Goal: Transaction & Acquisition: Purchase product/service

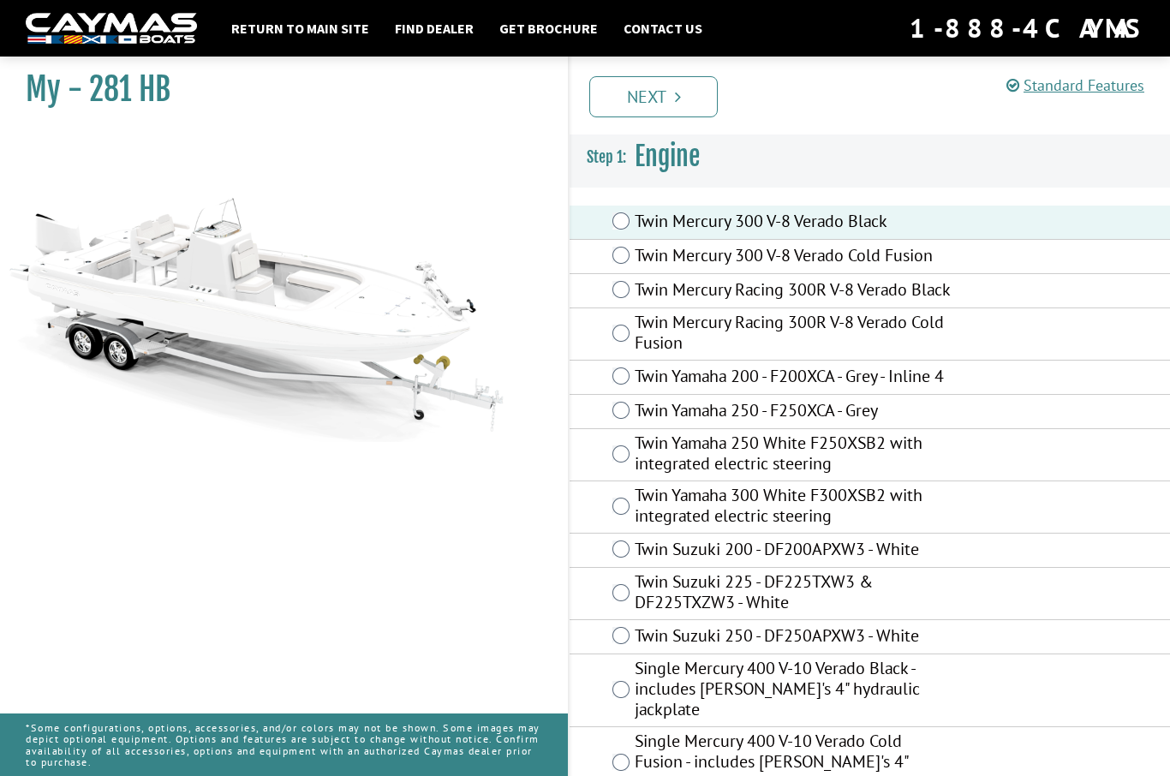
click at [659, 93] on link "Next" at bounding box center [653, 96] width 128 height 41
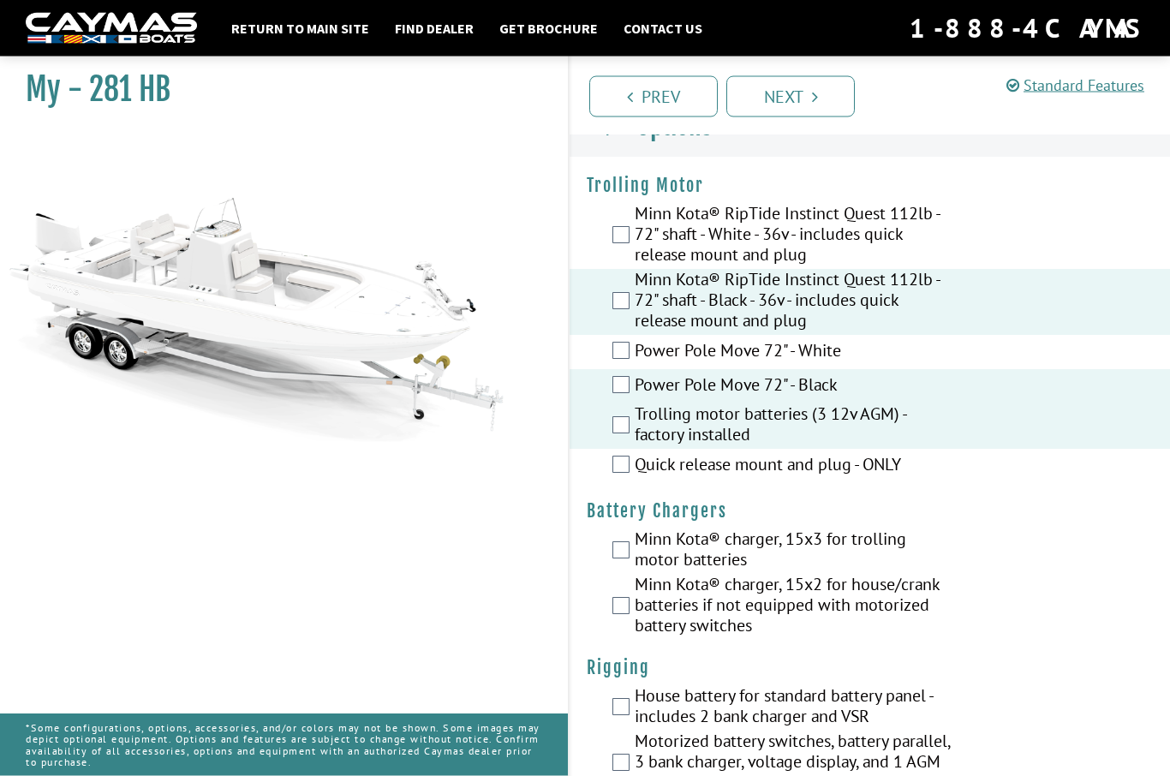
scroll to position [30, 0]
click at [594, 604] on div "Minn Kota® charger, 15x2 for house/crank batteries if not equipped with motoriz…" at bounding box center [870, 607] width 600 height 66
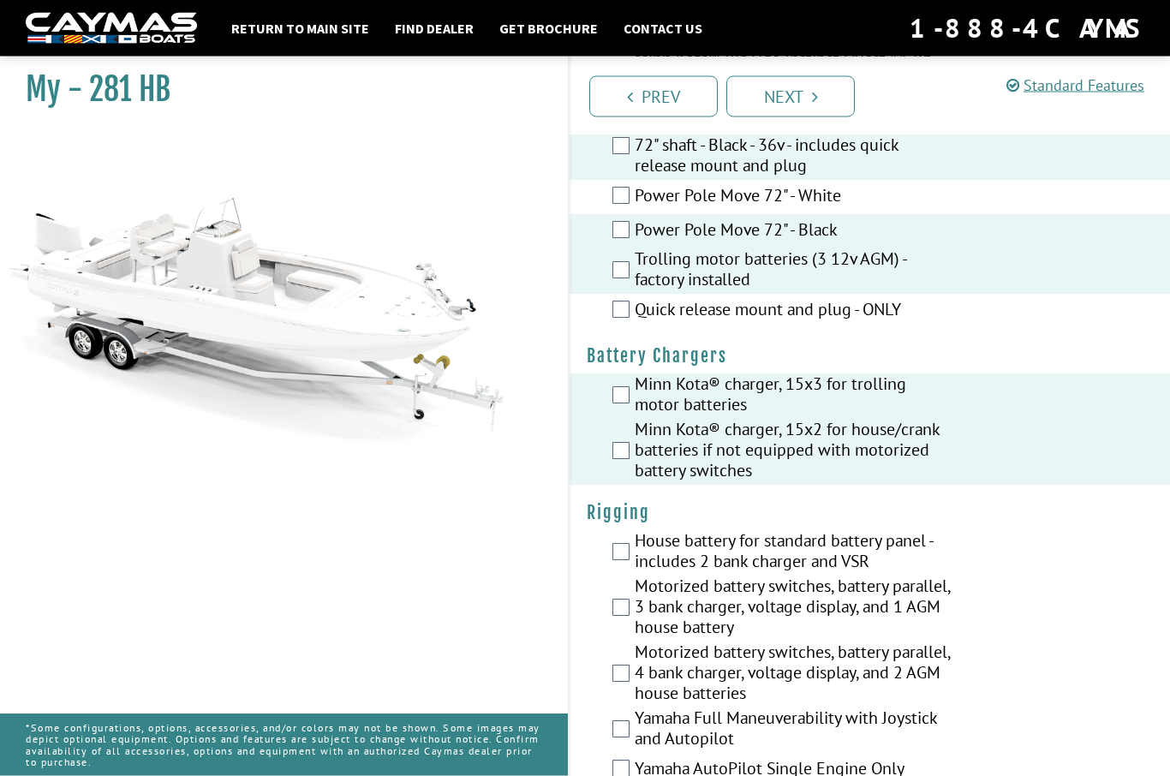
scroll to position [186, 0]
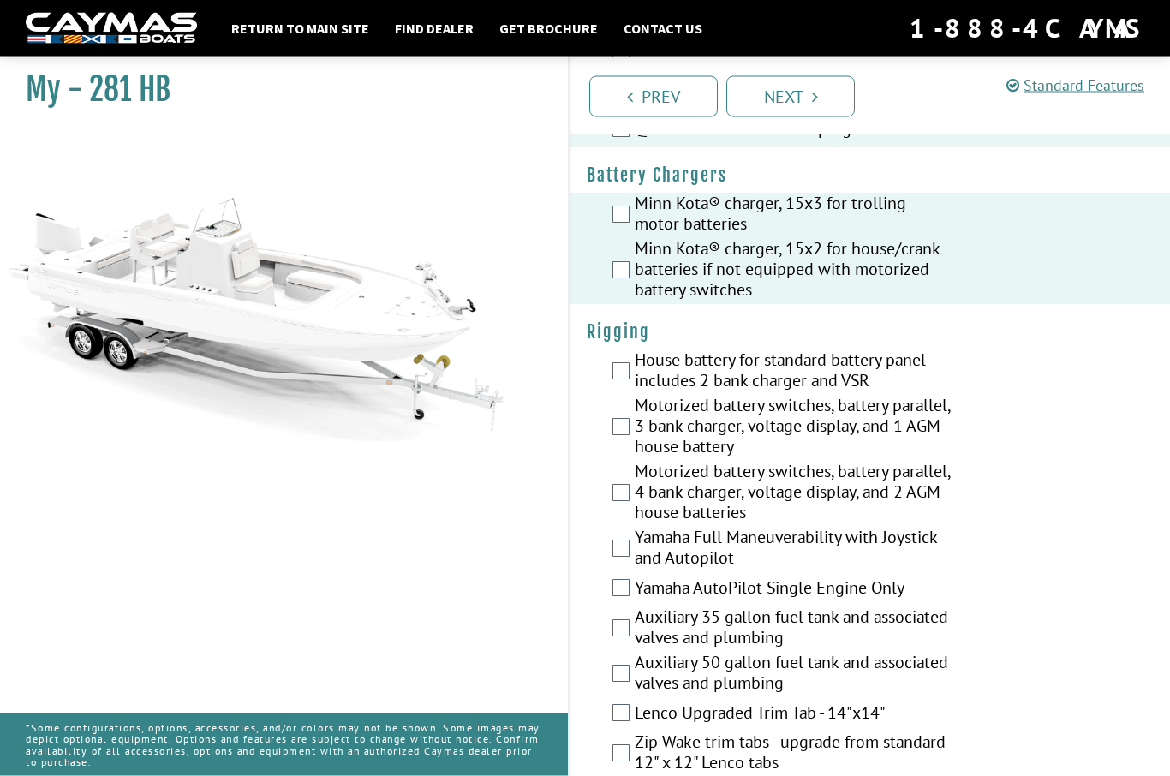
scroll to position [366, 0]
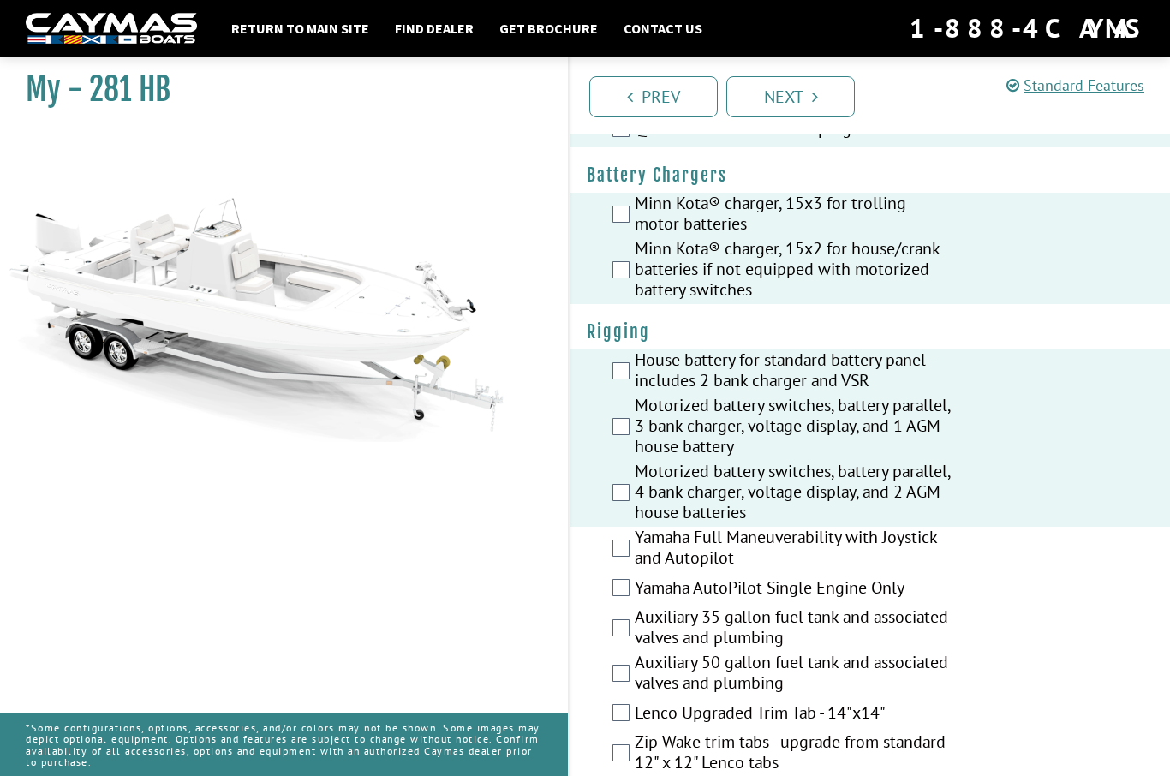
click at [607, 375] on div "House battery for standard battery panel - includes 2 bank charger and VSR" at bounding box center [870, 371] width 600 height 45
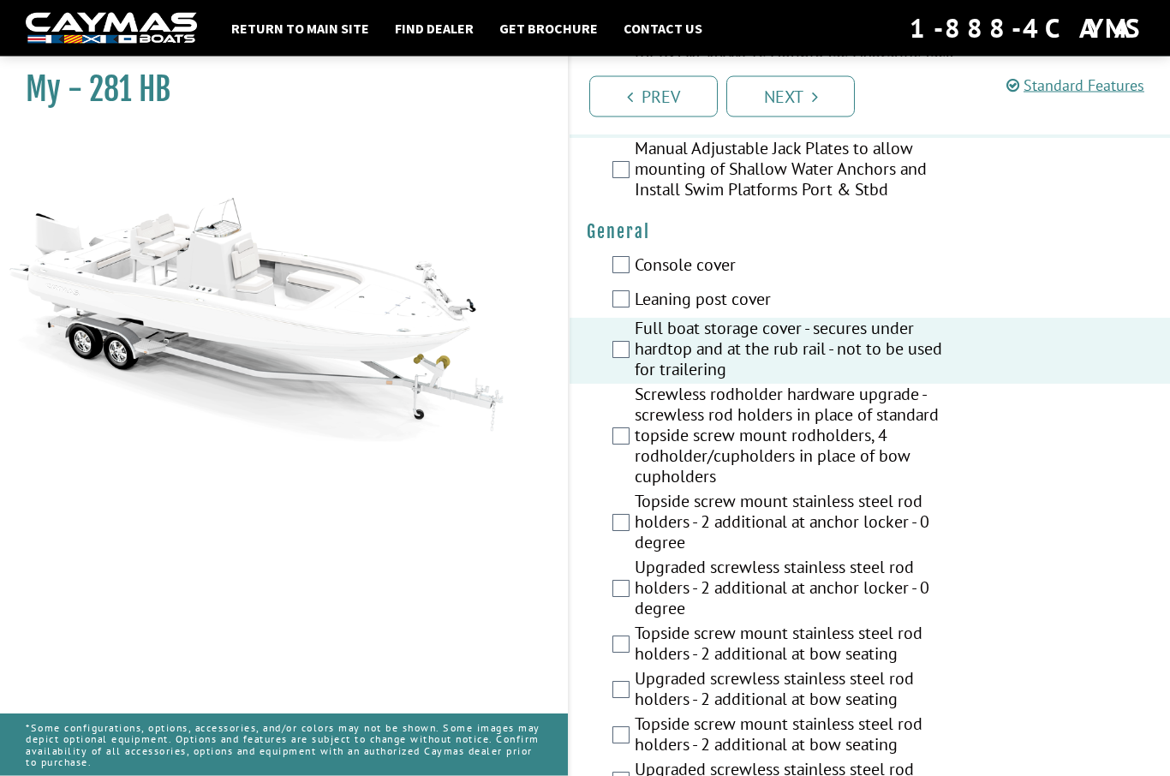
scroll to position [1414, 0]
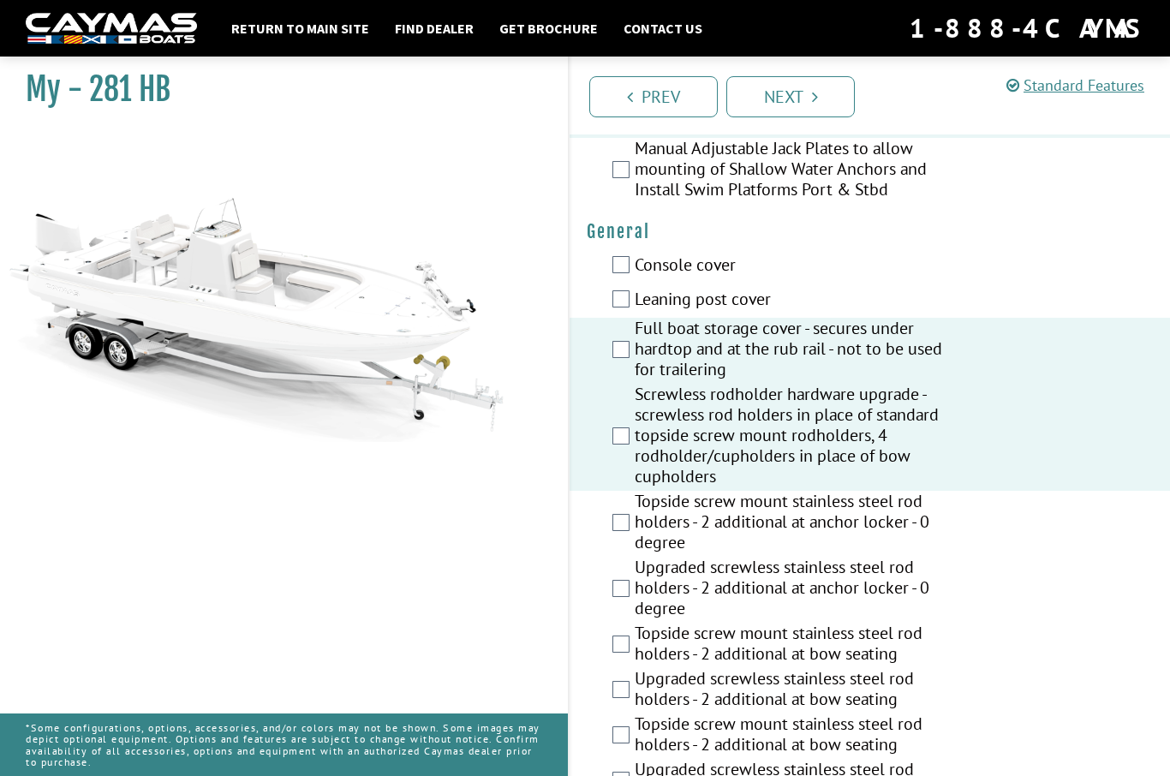
click at [624, 513] on div "Topside screw mount stainless steel rod holders - 2 additional at anchor locker…" at bounding box center [870, 524] width 600 height 66
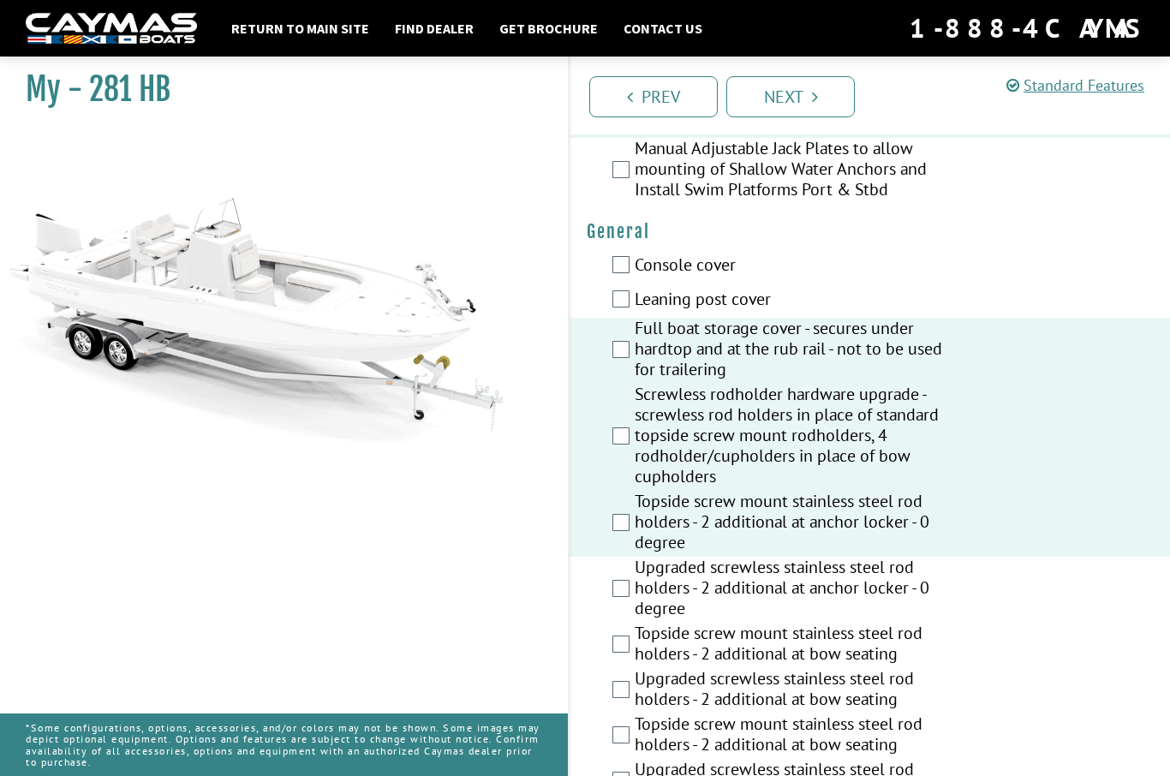
click at [624, 578] on div "Upgraded screwless stainless steel rod holders - 2 additional at anchor locker …" at bounding box center [870, 590] width 600 height 66
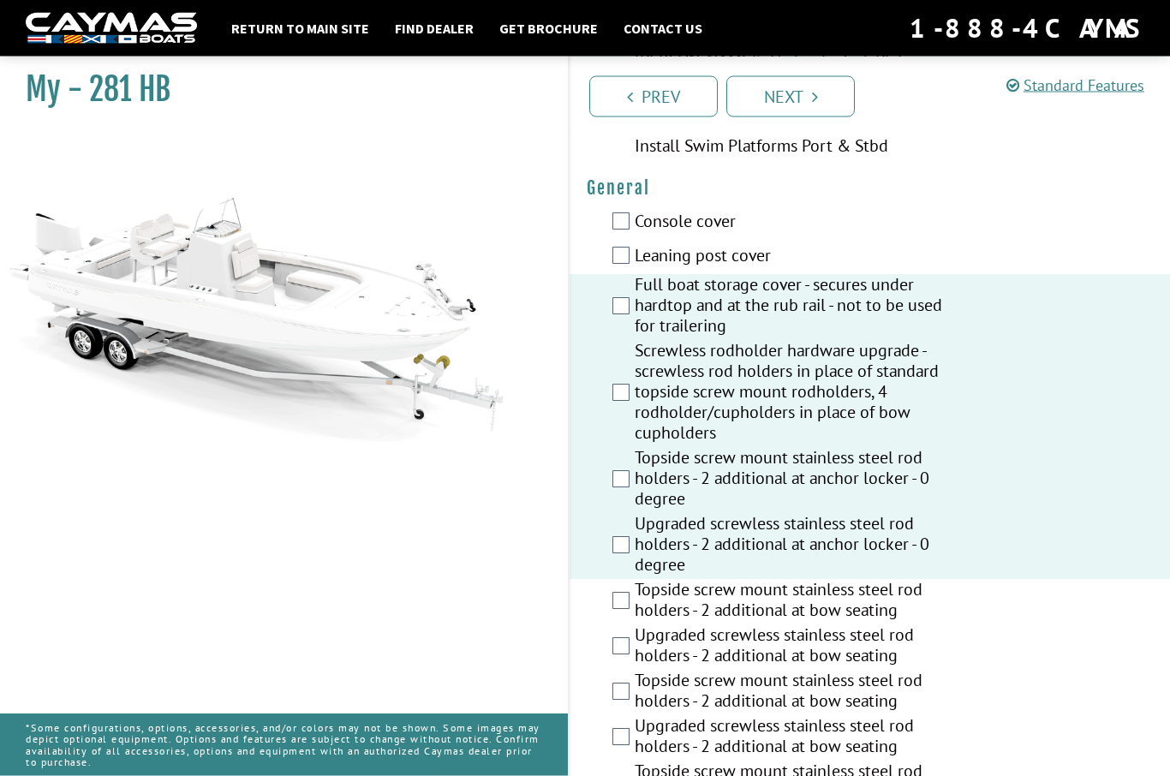
scroll to position [1458, 0]
click at [622, 588] on div "Topside screw mount stainless steel rod holders - 2 additional at bow seating" at bounding box center [870, 601] width 600 height 45
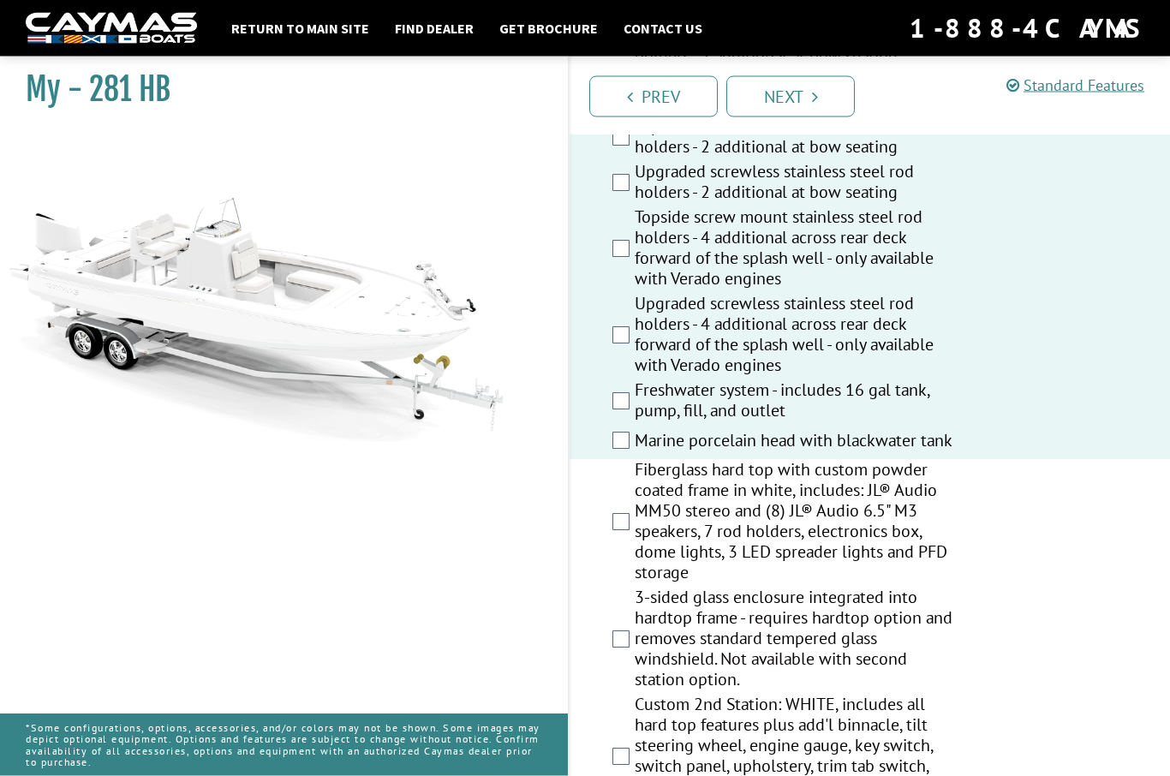
scroll to position [2012, 0]
click at [604, 534] on div "Fiberglass hard top with custom powder coated frame in white, includes: JL® Aud…" at bounding box center [870, 523] width 600 height 128
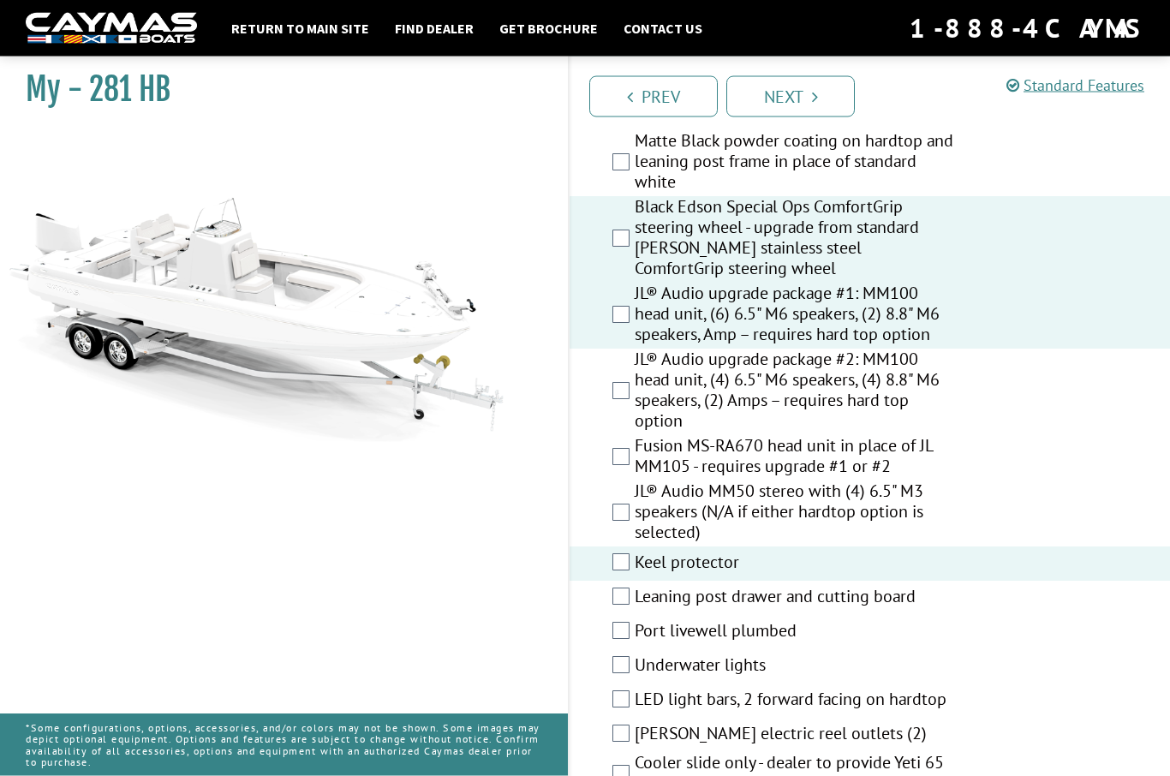
scroll to position [2769, 0]
click at [612, 615] on div "Leaning post drawer and cutting board" at bounding box center [870, 598] width 600 height 34
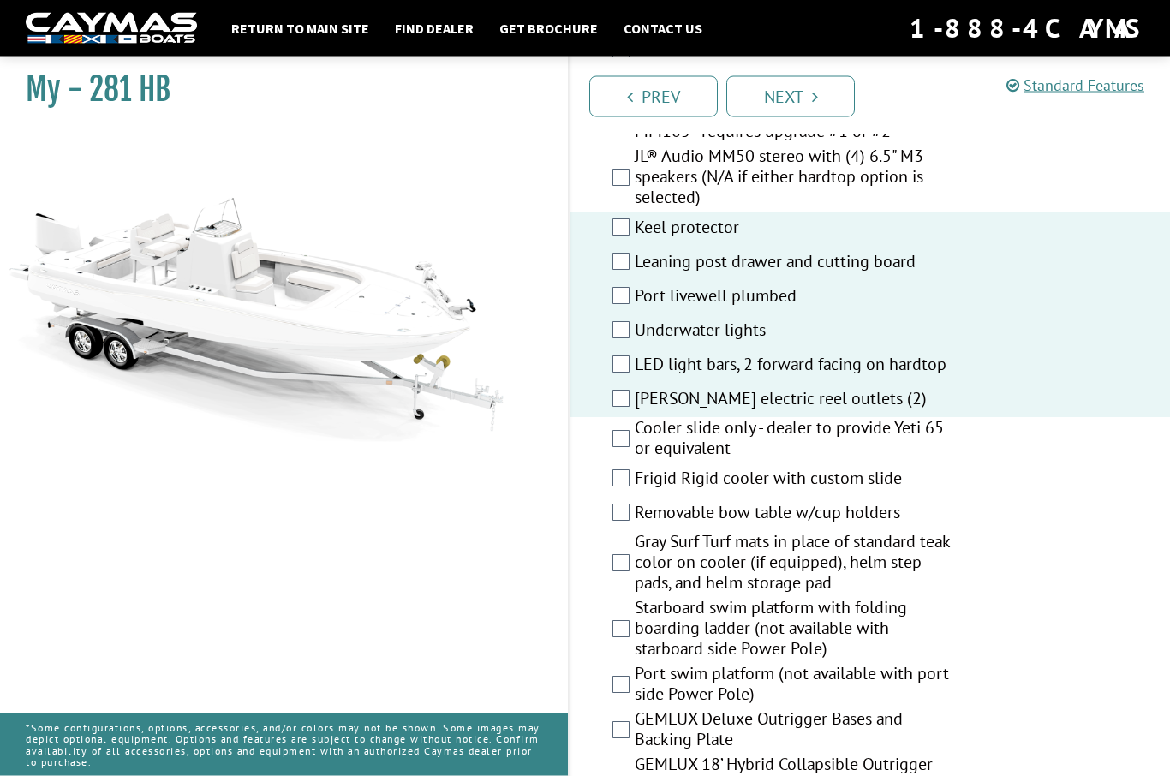
scroll to position [3104, 0]
click at [607, 635] on div "Starboard swim platform with folding boarding ladder (not available with starbo…" at bounding box center [870, 630] width 600 height 66
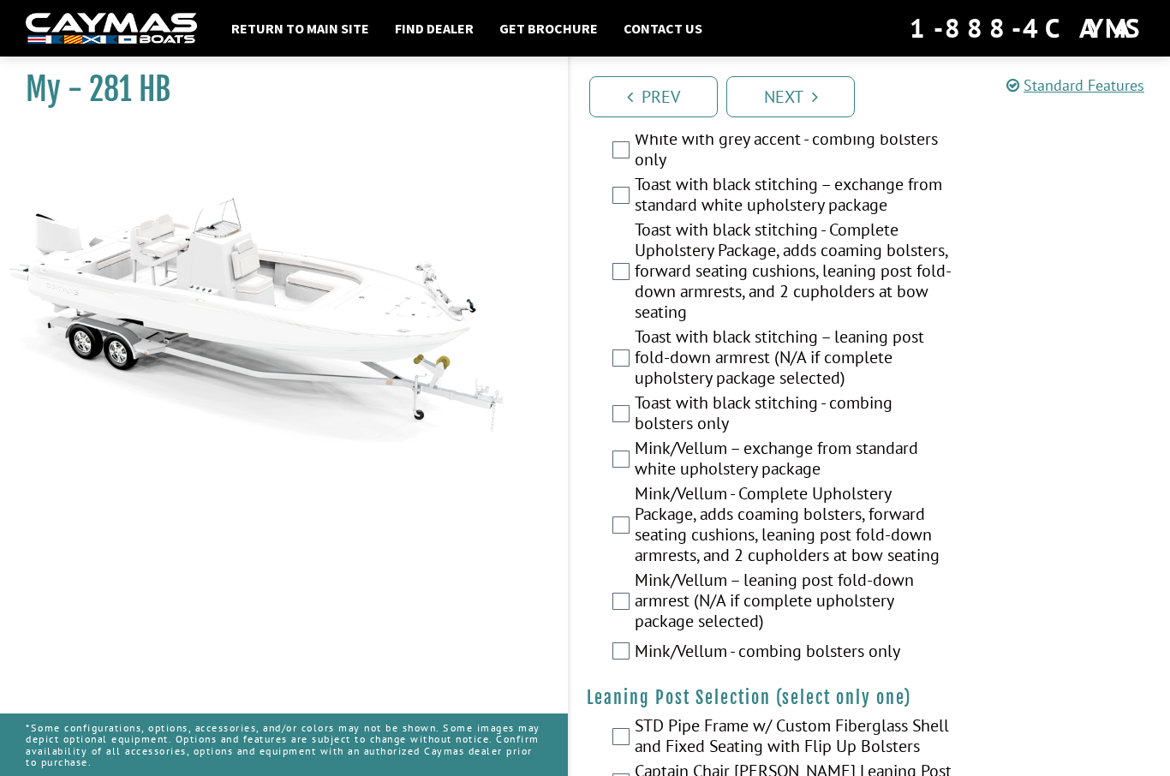
scroll to position [4538, 0]
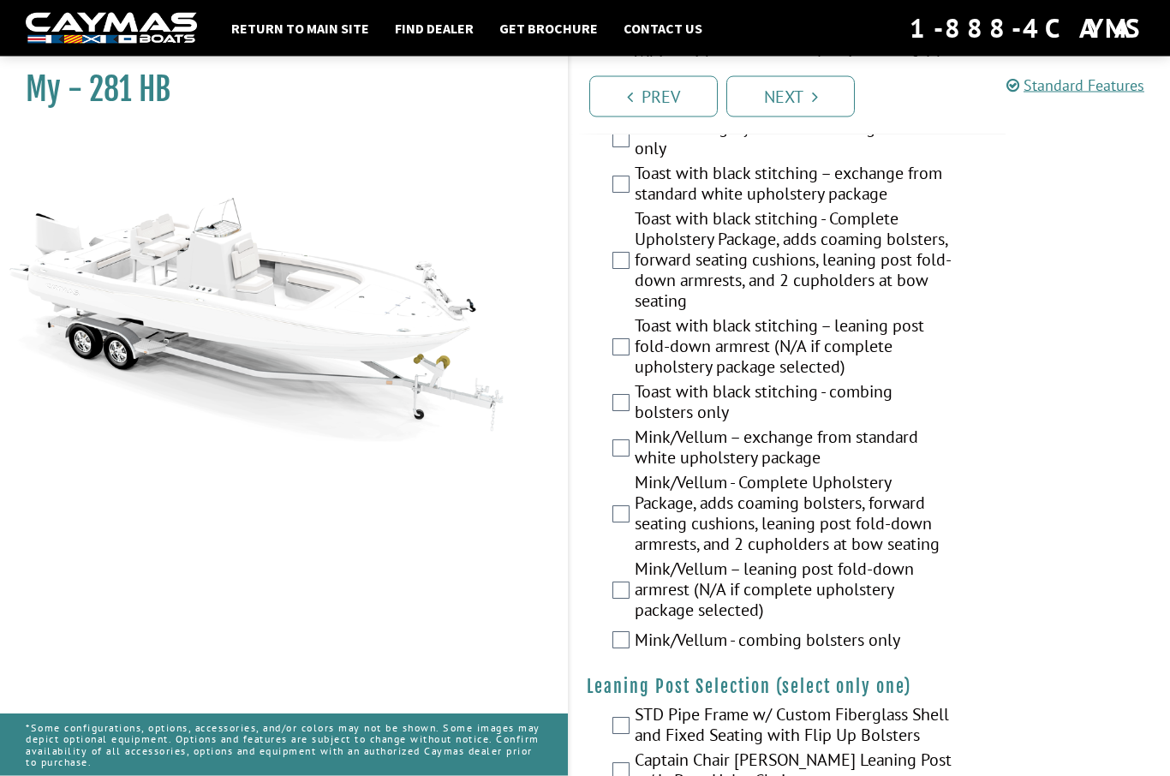
click at [614, 541] on div "Mink/Vellum - Complete Upholstery Package, adds coaming bolsters, forward seati…" at bounding box center [870, 516] width 600 height 87
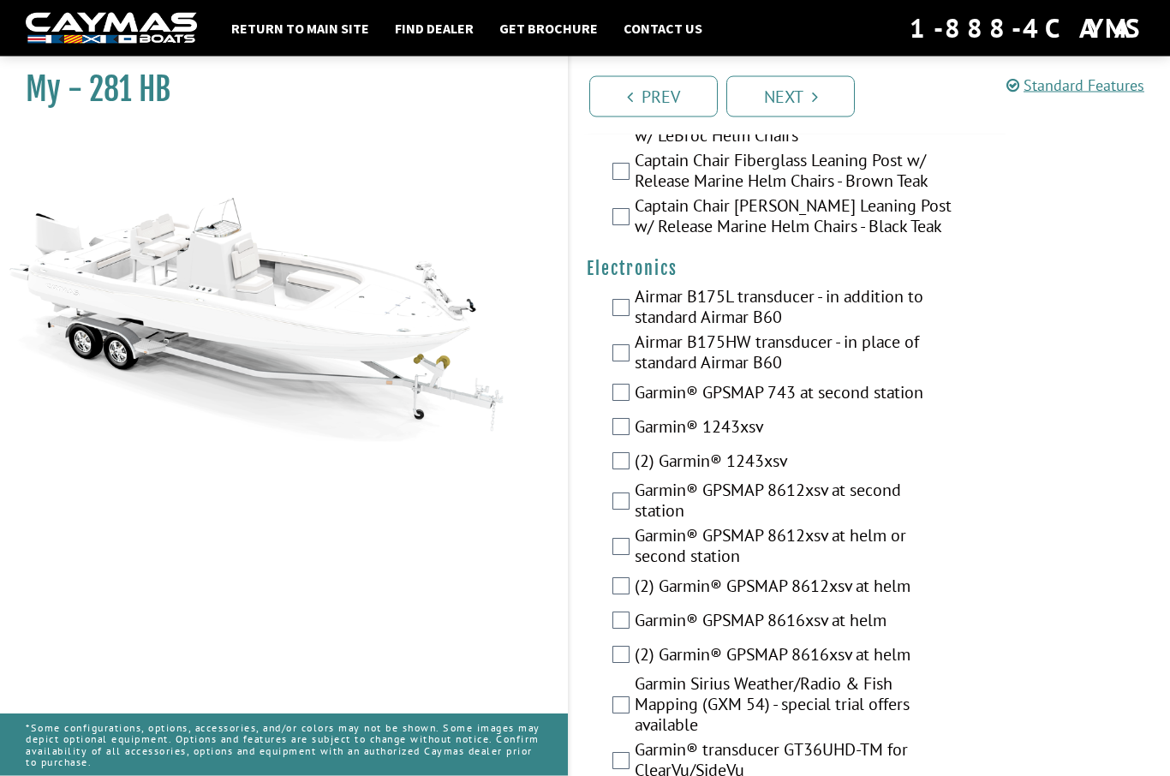
scroll to position [5184, 0]
click at [609, 605] on div "(2) Garmin® GPSMAP 8612xsv at helm" at bounding box center [870, 587] width 600 height 34
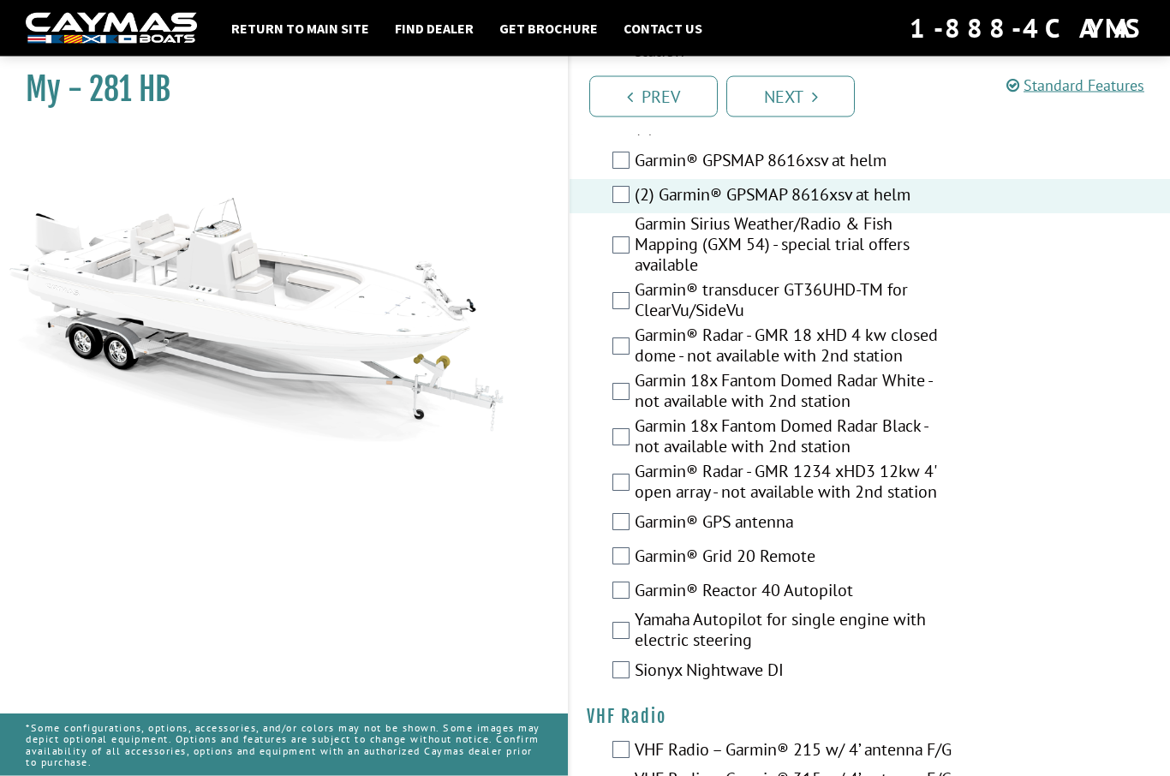
scroll to position [5644, 0]
click at [1018, 689] on div "Sionyx Nightwave DI" at bounding box center [870, 671] width 600 height 34
click at [604, 689] on div "Sionyx Nightwave DI" at bounding box center [870, 671] width 600 height 34
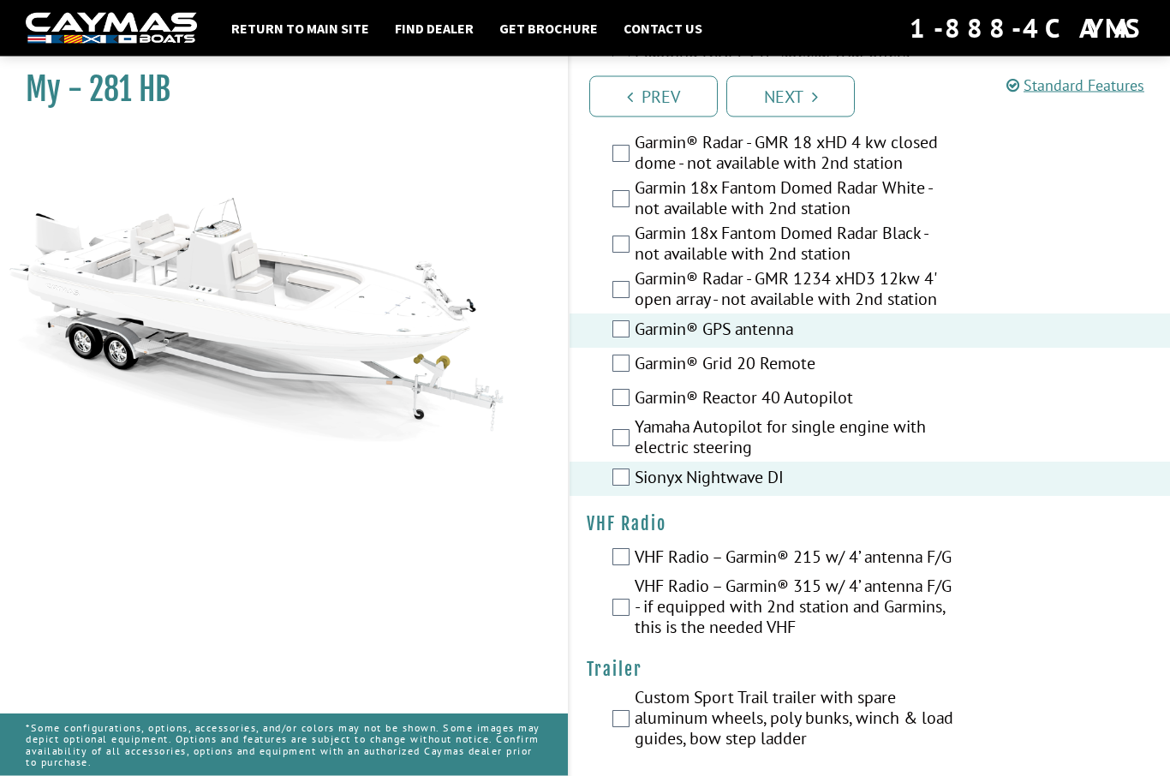
scroll to position [5839, 0]
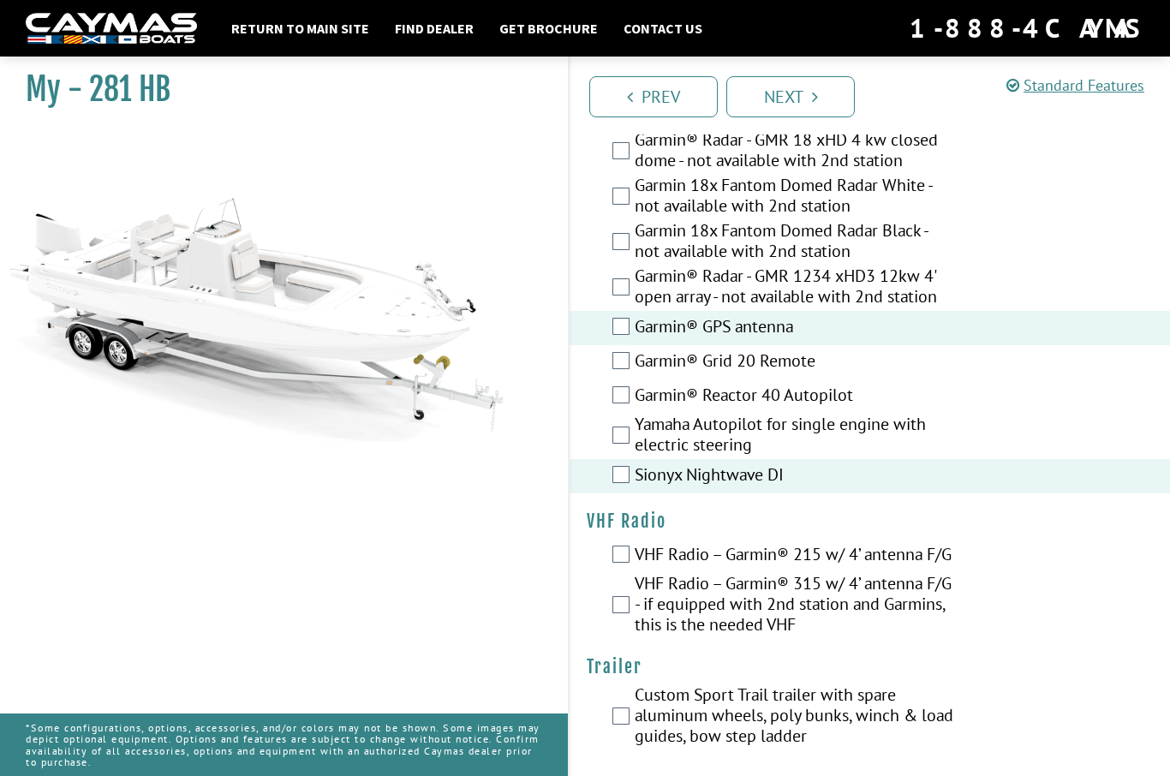
click at [606, 639] on div "VHF Radio – Garmin® 315 w/ 4’ antenna F/G - if equipped with 2nd station and Ga…" at bounding box center [870, 606] width 600 height 66
click at [636, 639] on label "VHF Radio – Garmin® 315 w/ 4’ antenna F/G - if equipped with 2nd station and Ga…" at bounding box center [794, 606] width 319 height 66
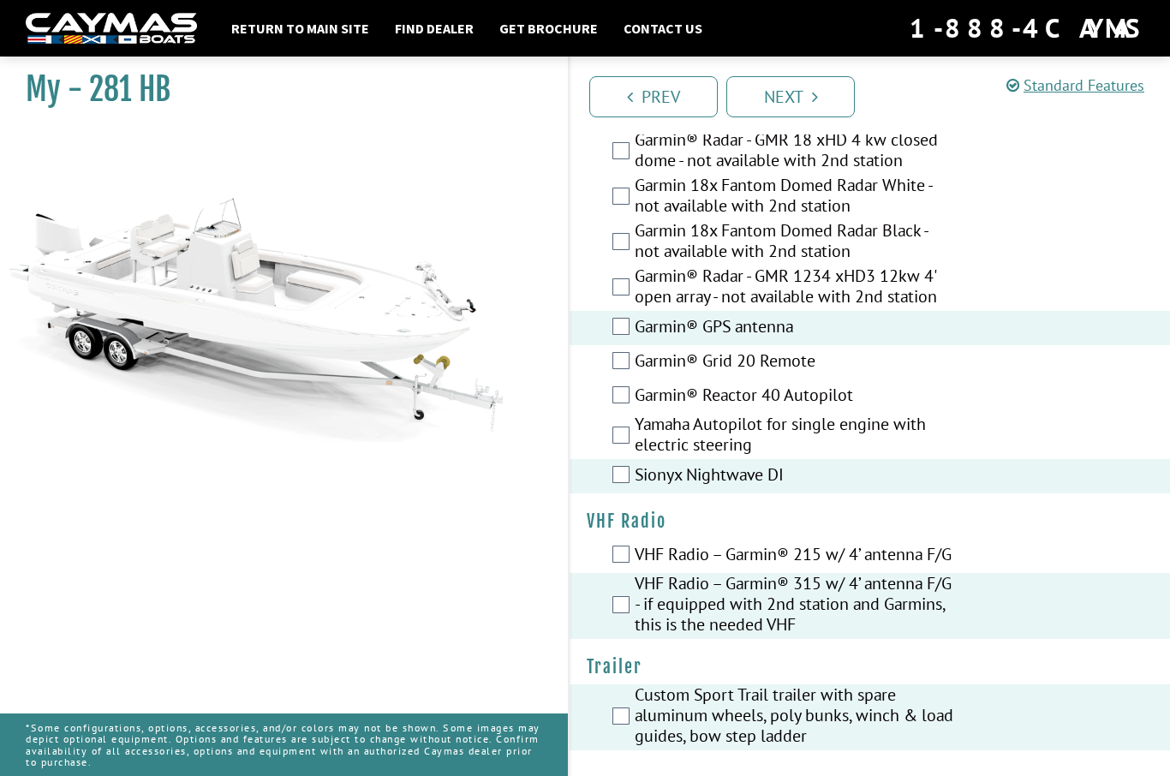
click at [780, 90] on link "Next" at bounding box center [790, 96] width 128 height 41
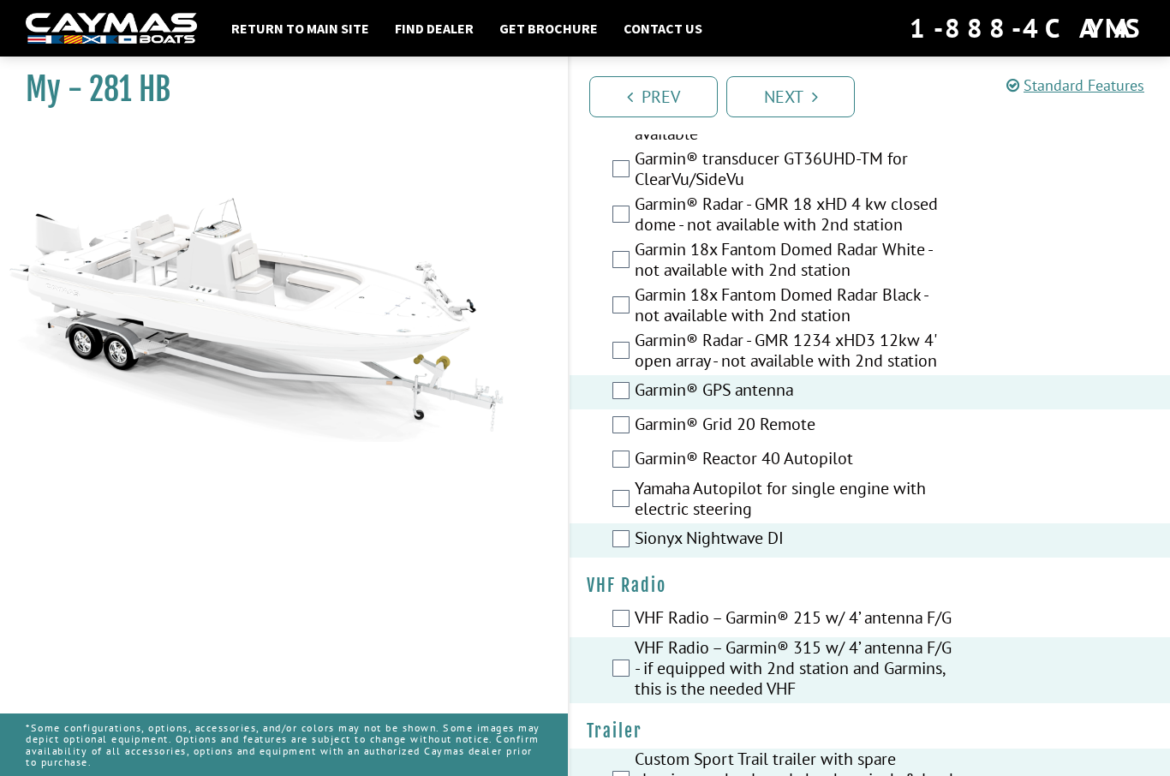
scroll to position [5858, 0]
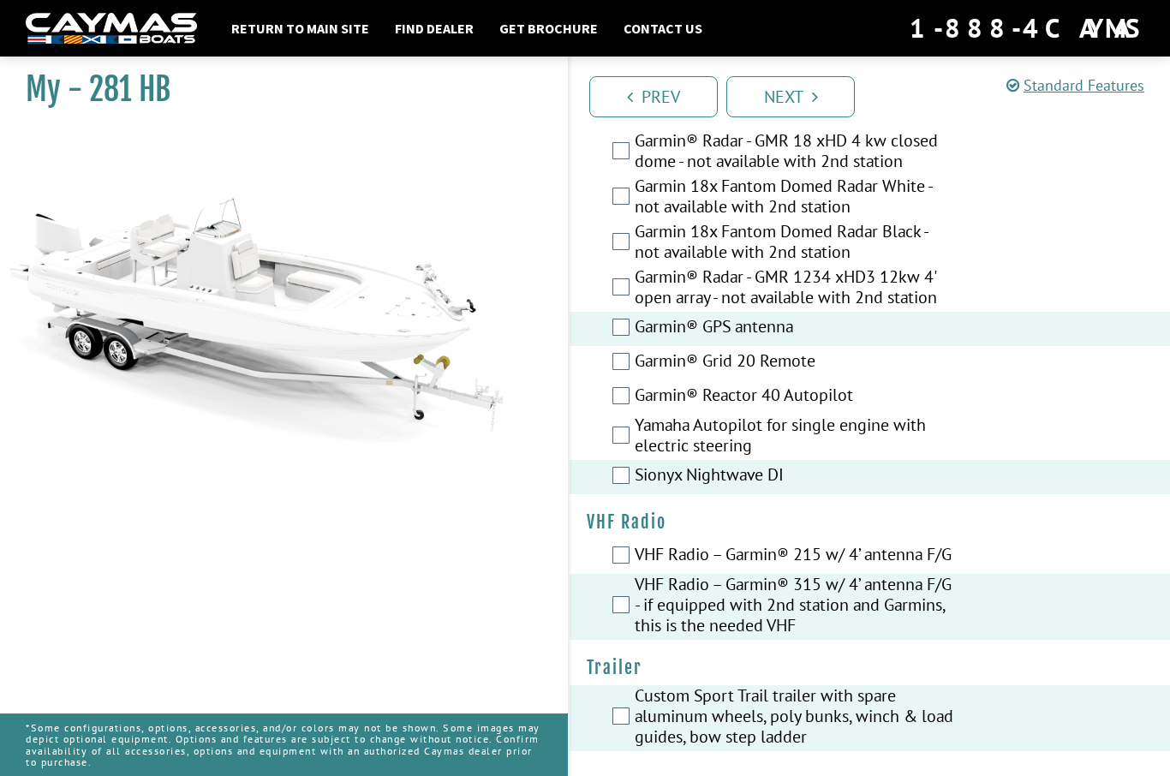
click at [808, 95] on link "Next" at bounding box center [790, 96] width 128 height 41
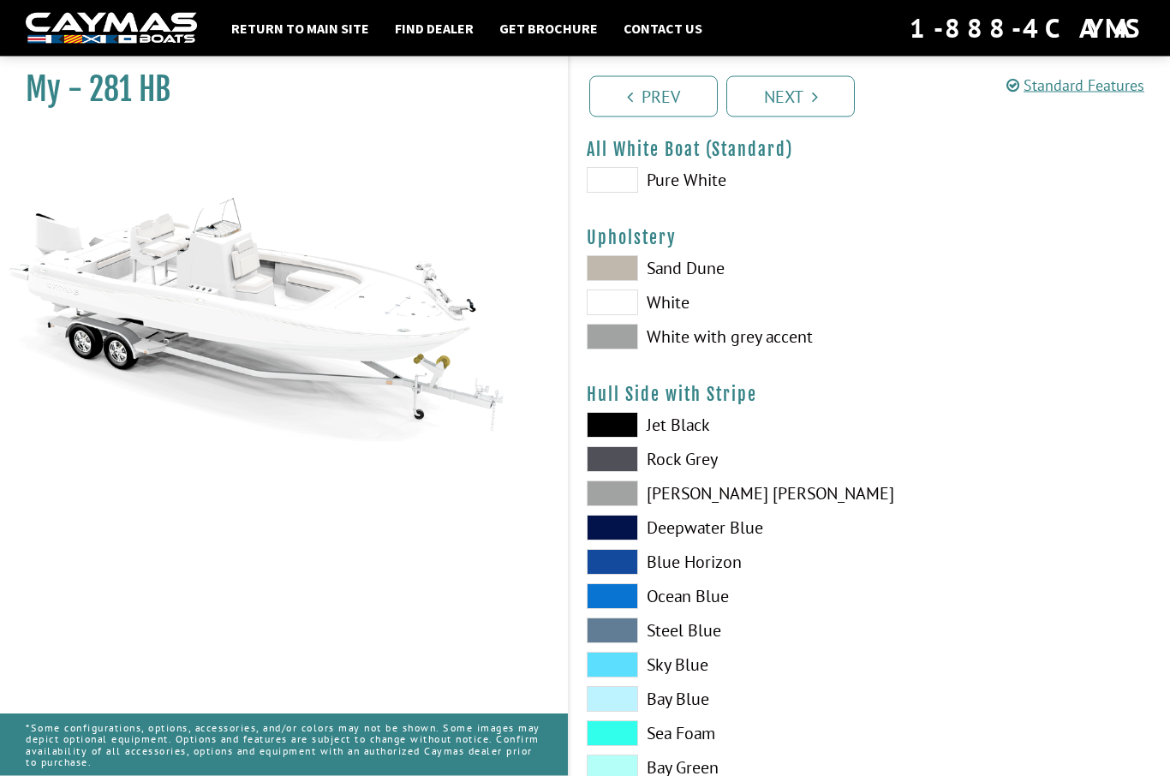
scroll to position [0, 0]
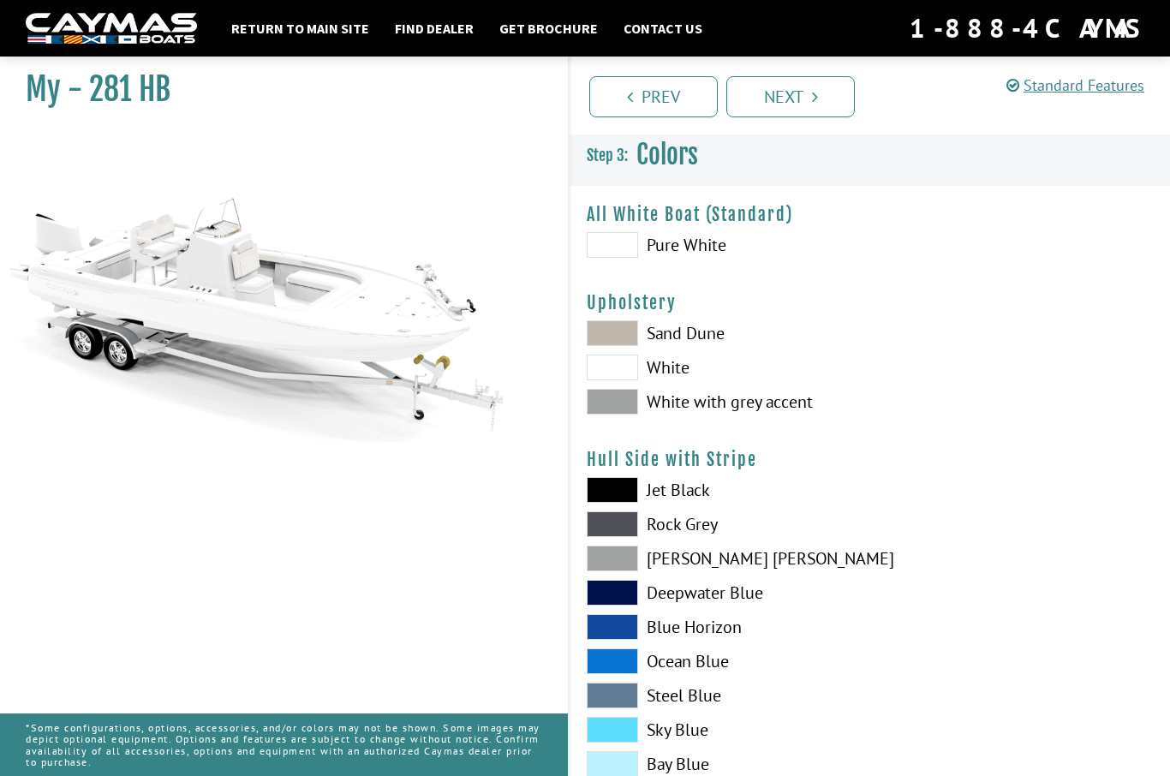
click at [616, 408] on span at bounding box center [612, 402] width 51 height 26
click at [615, 330] on span at bounding box center [612, 333] width 51 height 26
click at [619, 409] on span at bounding box center [612, 402] width 51 height 26
click at [615, 345] on span at bounding box center [612, 333] width 51 height 26
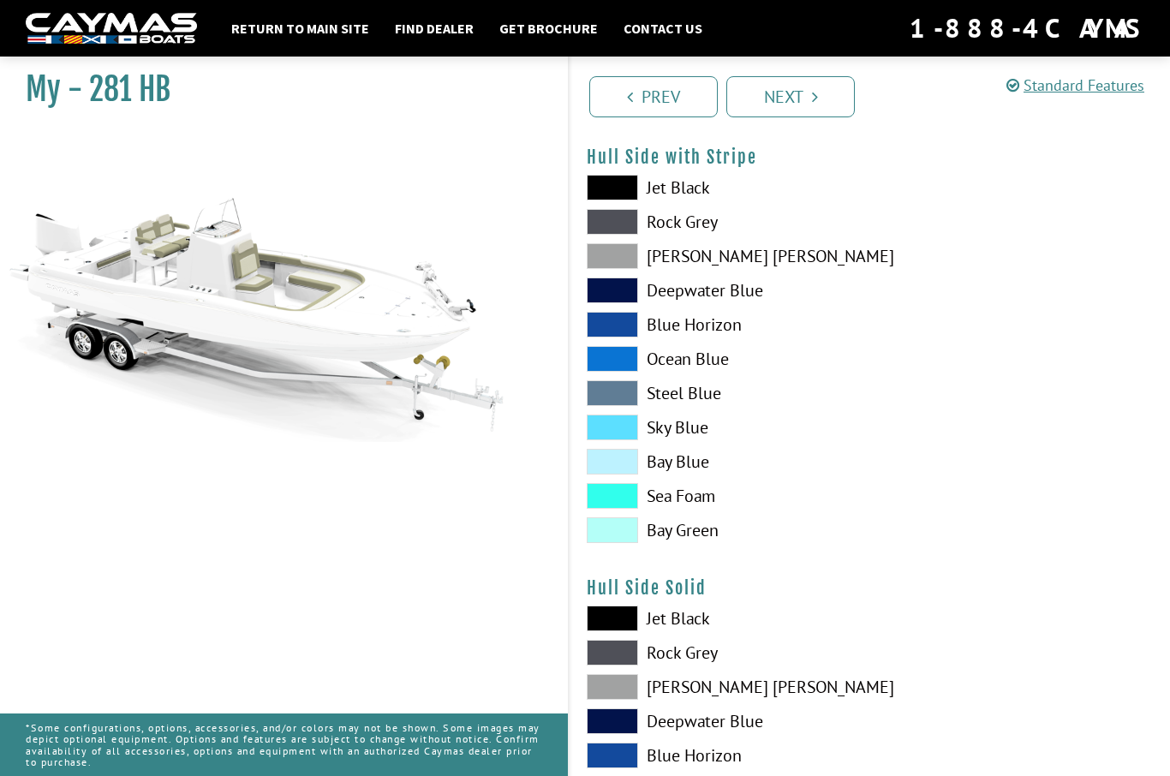
scroll to position [302, 0]
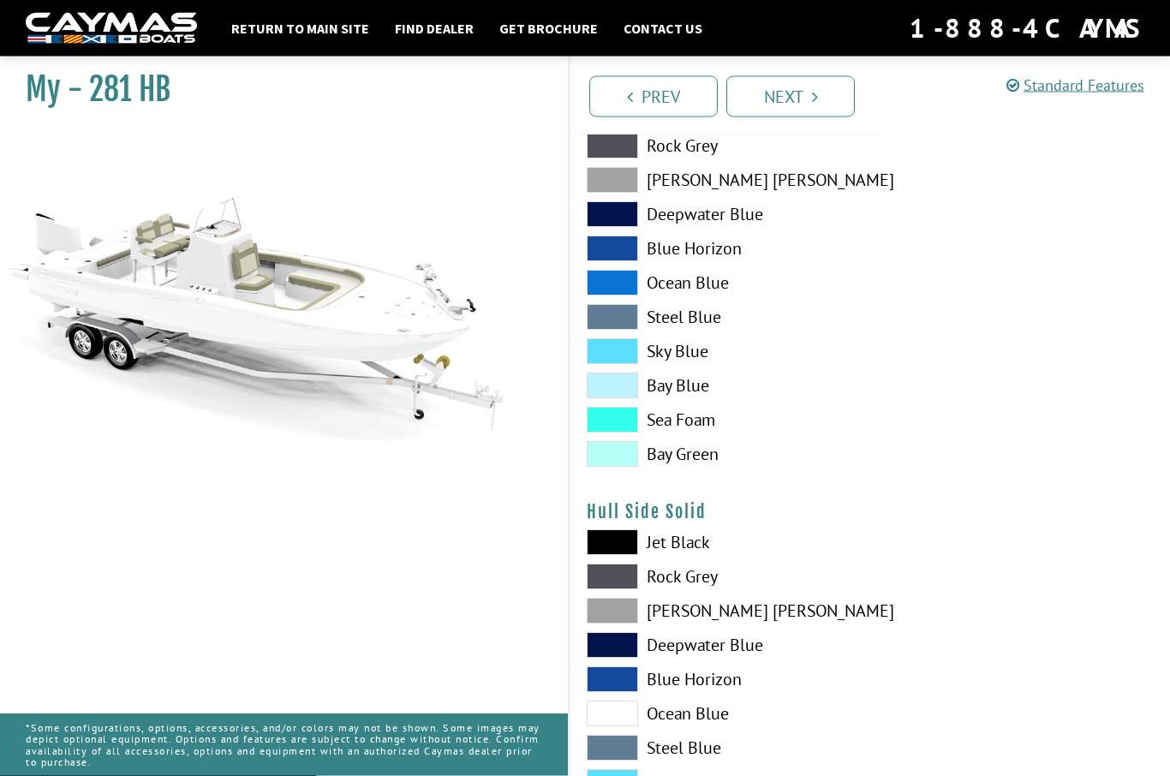
click at [606, 618] on span at bounding box center [612, 612] width 51 height 26
click at [601, 606] on span at bounding box center [612, 611] width 51 height 26
click at [610, 579] on span at bounding box center [612, 577] width 51 height 26
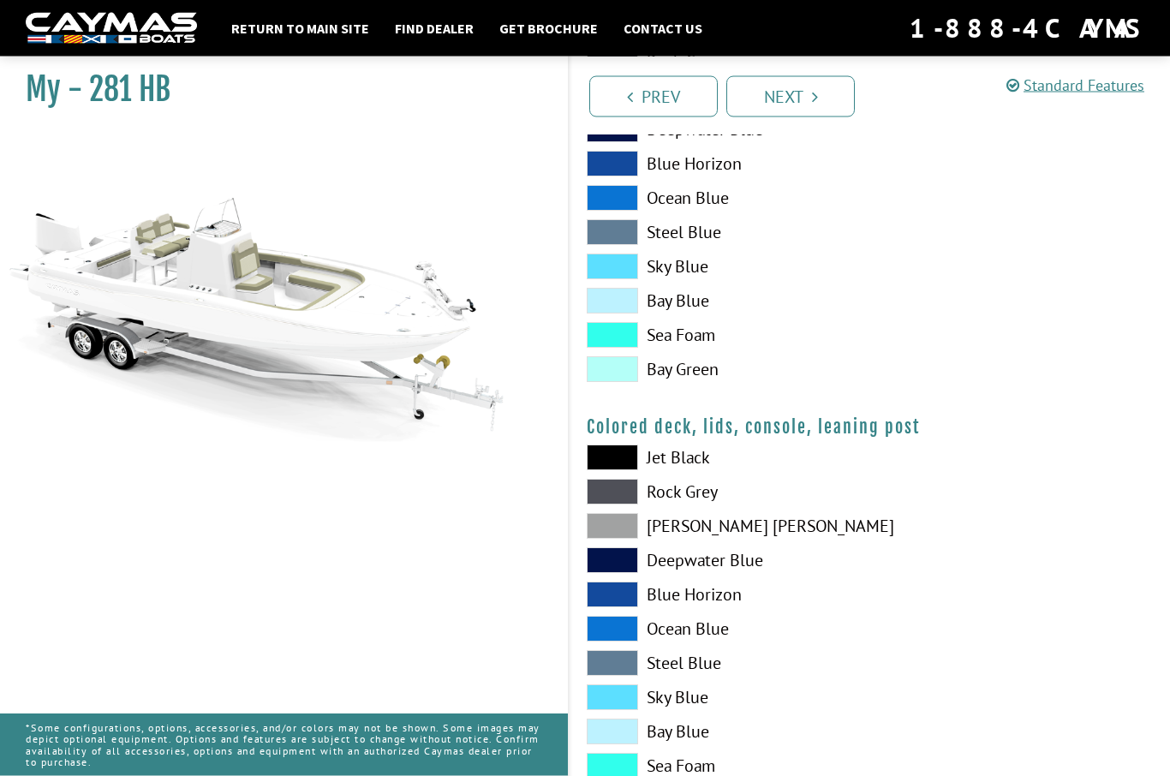
scroll to position [1792, 0]
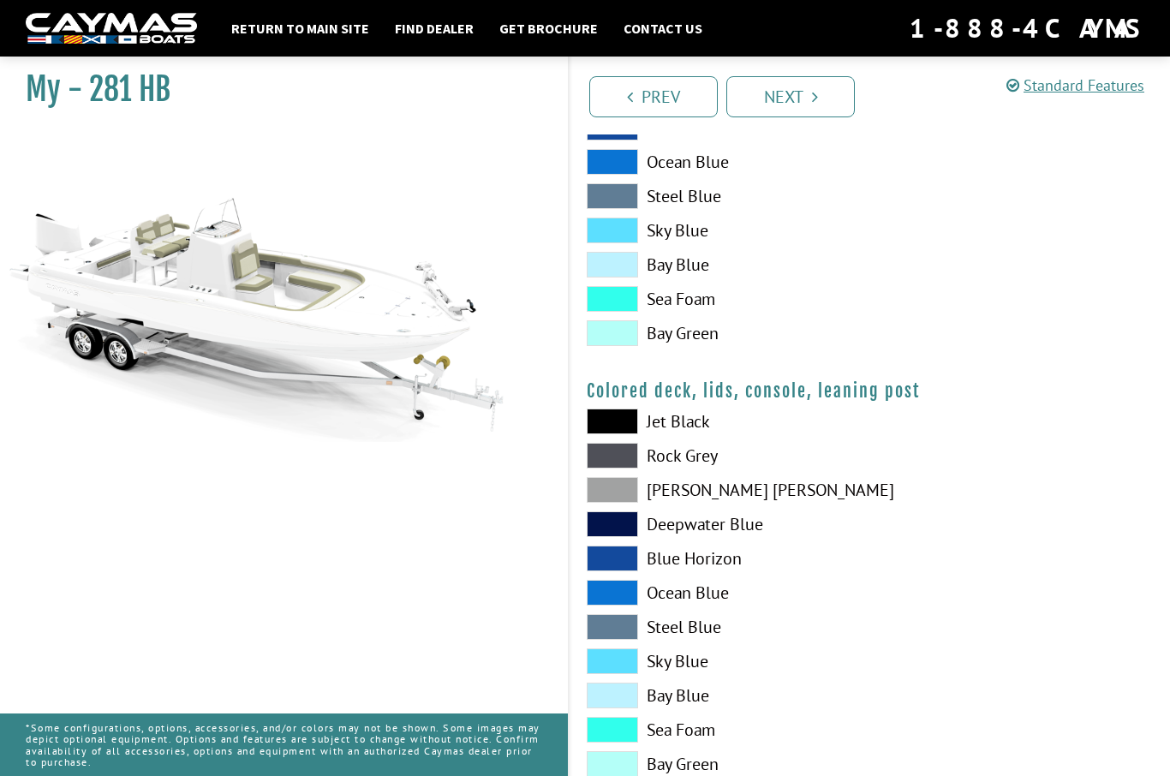
click at [614, 429] on span at bounding box center [612, 422] width 51 height 26
click at [792, 86] on link "Next" at bounding box center [790, 96] width 128 height 41
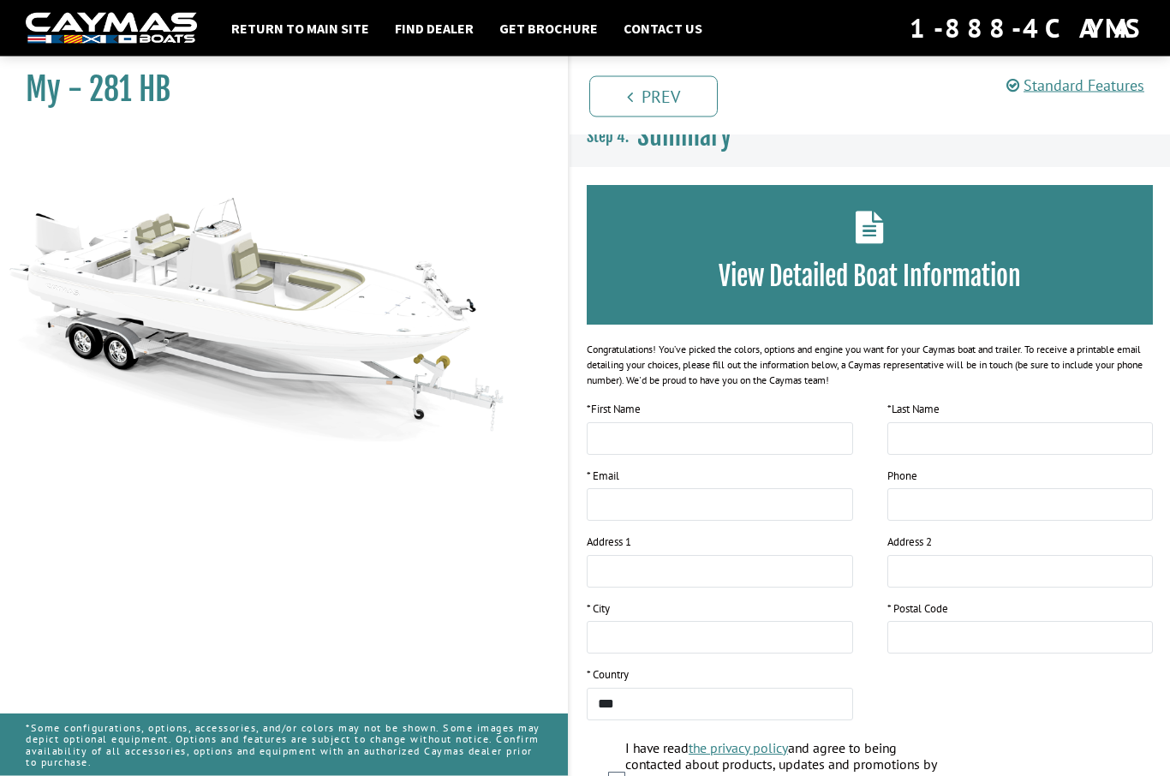
scroll to position [117, 0]
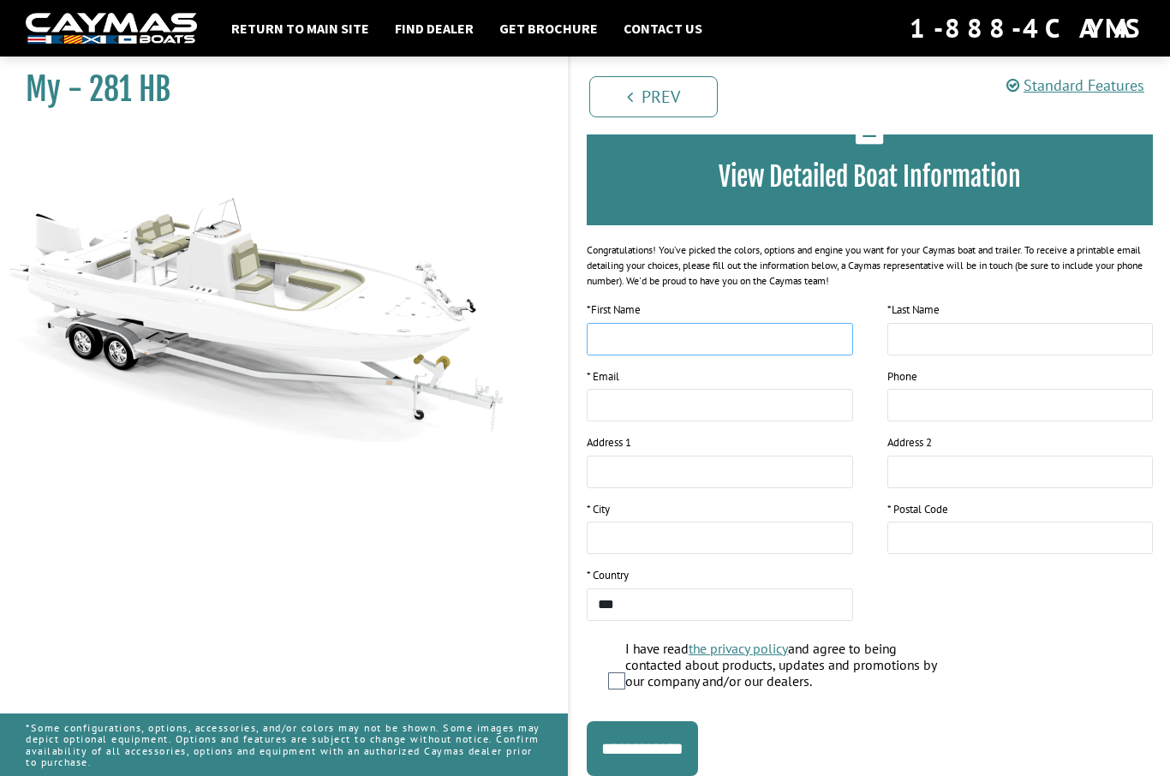
click at [621, 339] on input "text" at bounding box center [720, 339] width 266 height 33
type input "*****"
click at [976, 337] on input "text" at bounding box center [1020, 339] width 266 height 33
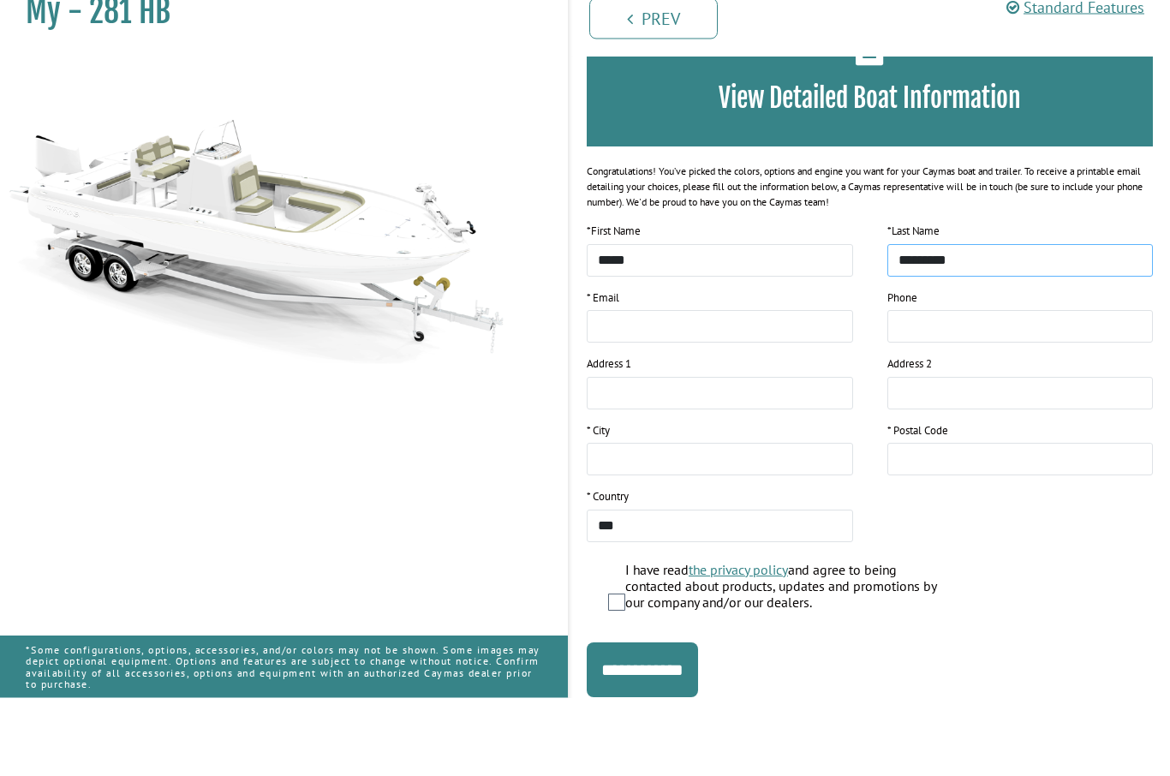
type input "*********"
click at [636, 389] on input "email" at bounding box center [720, 405] width 266 height 33
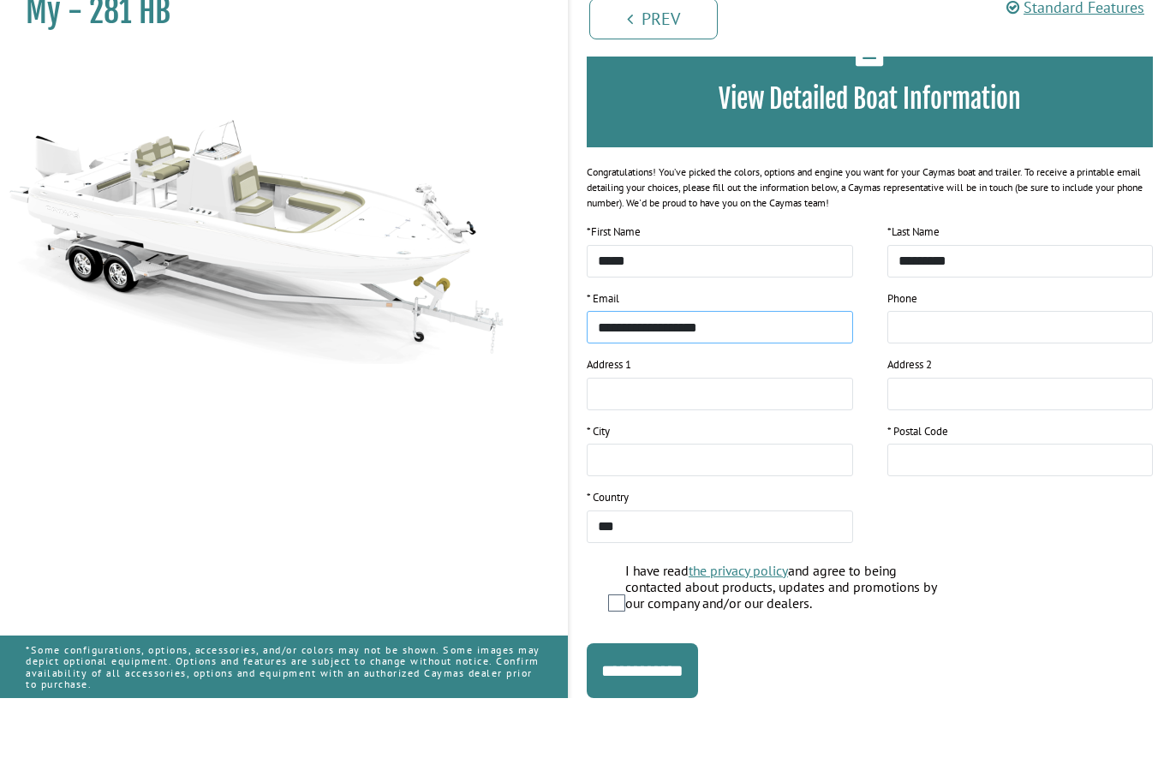
type input "**********"
click at [913, 389] on input "tel" at bounding box center [1020, 405] width 266 height 33
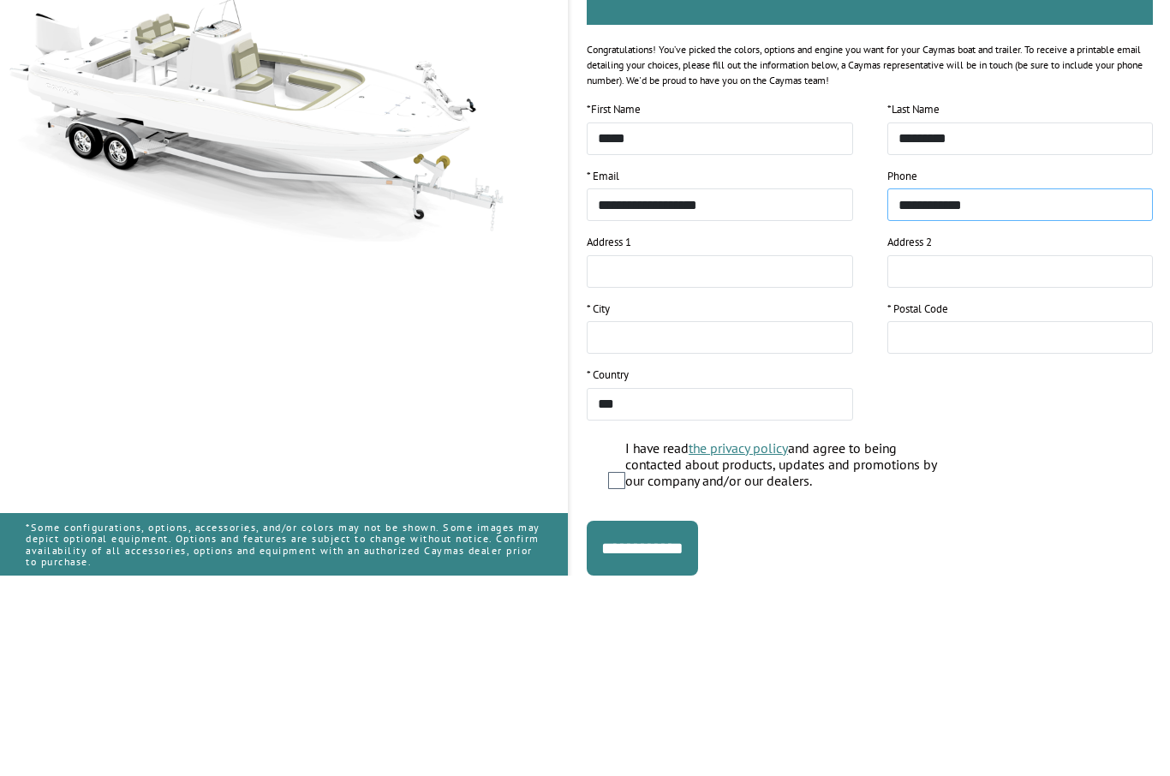
type input "**********"
click at [630, 522] on input "text" at bounding box center [720, 538] width 266 height 33
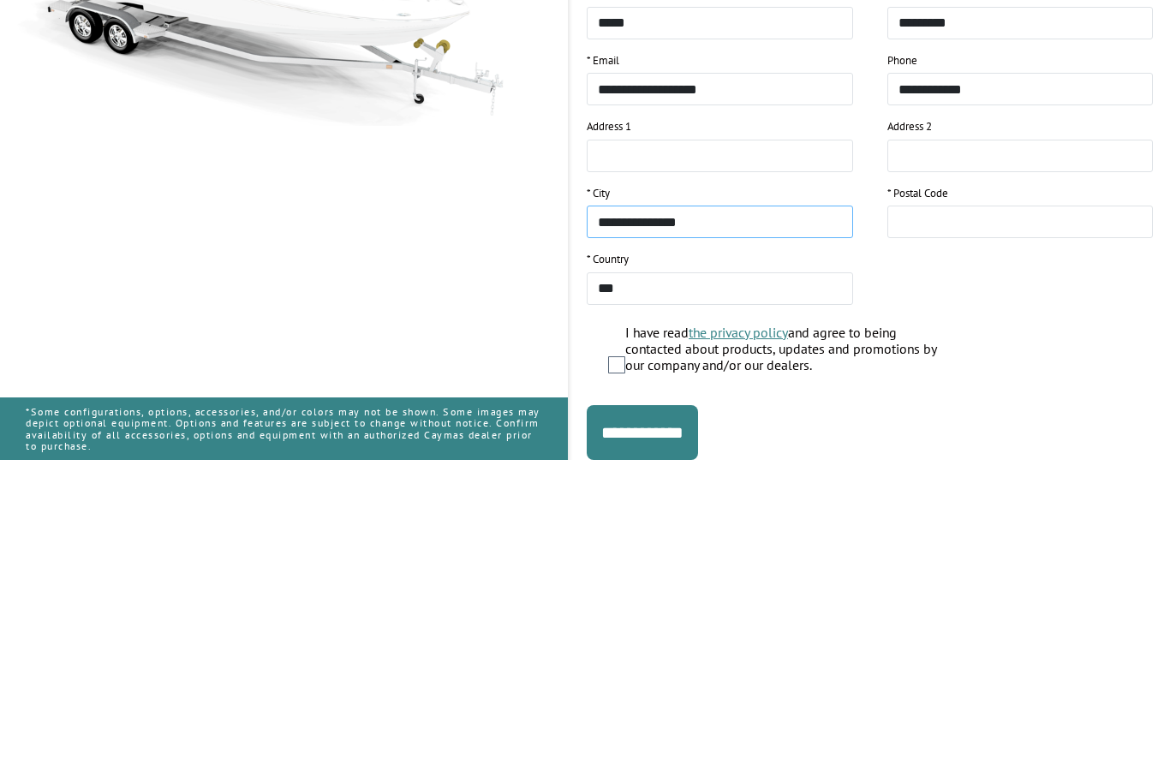
type input "**********"
click at [929, 522] on input "text" at bounding box center [1020, 538] width 266 height 33
type input "*****"
click at [714, 522] on input "**********" at bounding box center [720, 538] width 266 height 33
type input "**********"
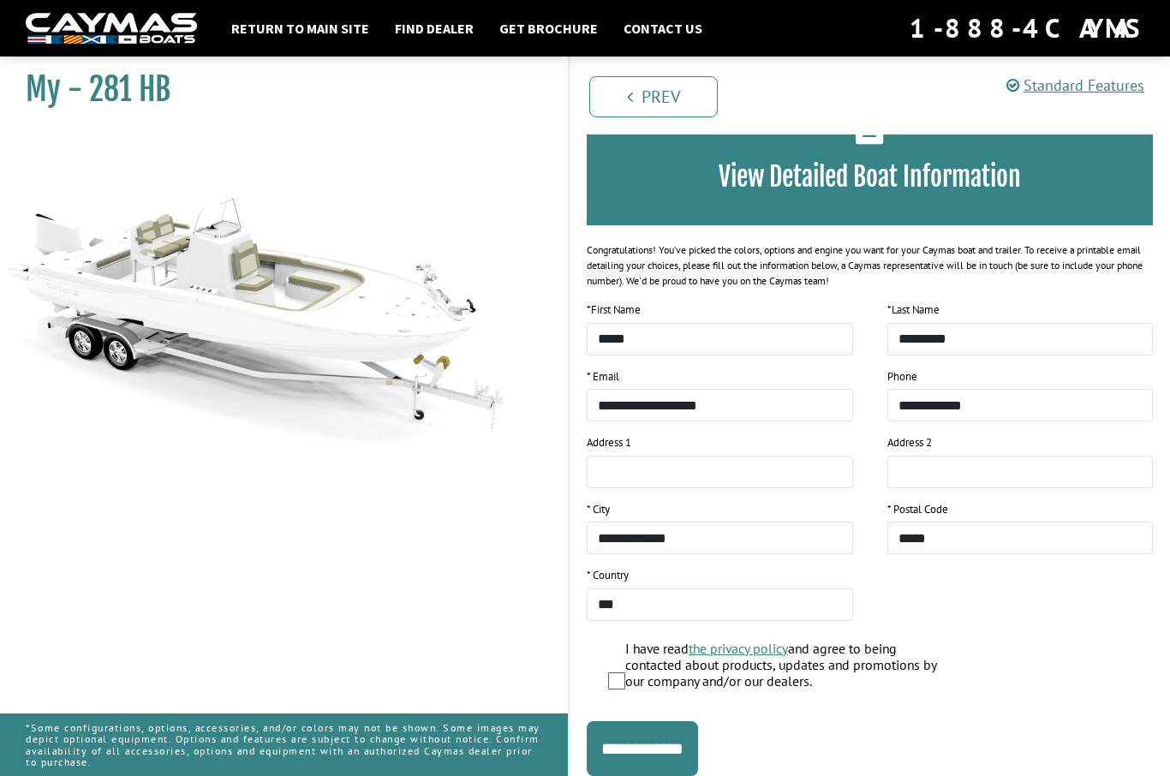
click at [663, 743] on input "**********" at bounding box center [642, 748] width 111 height 55
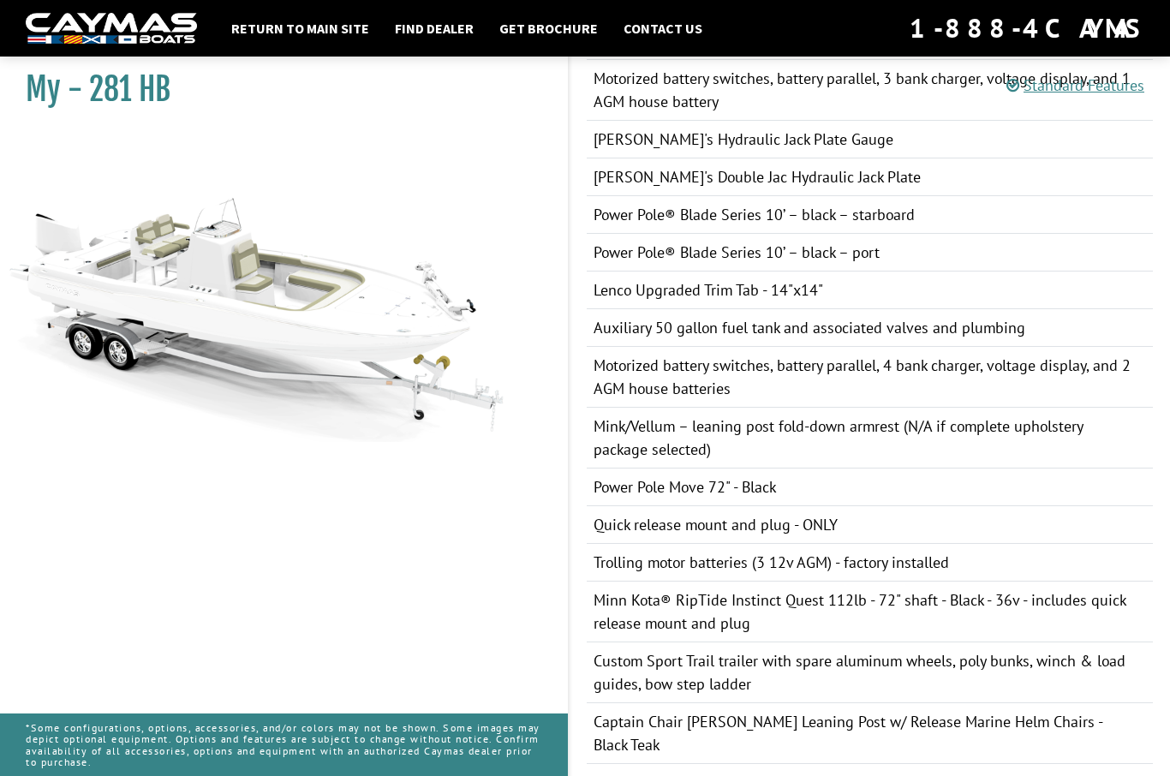
scroll to position [2735, 0]
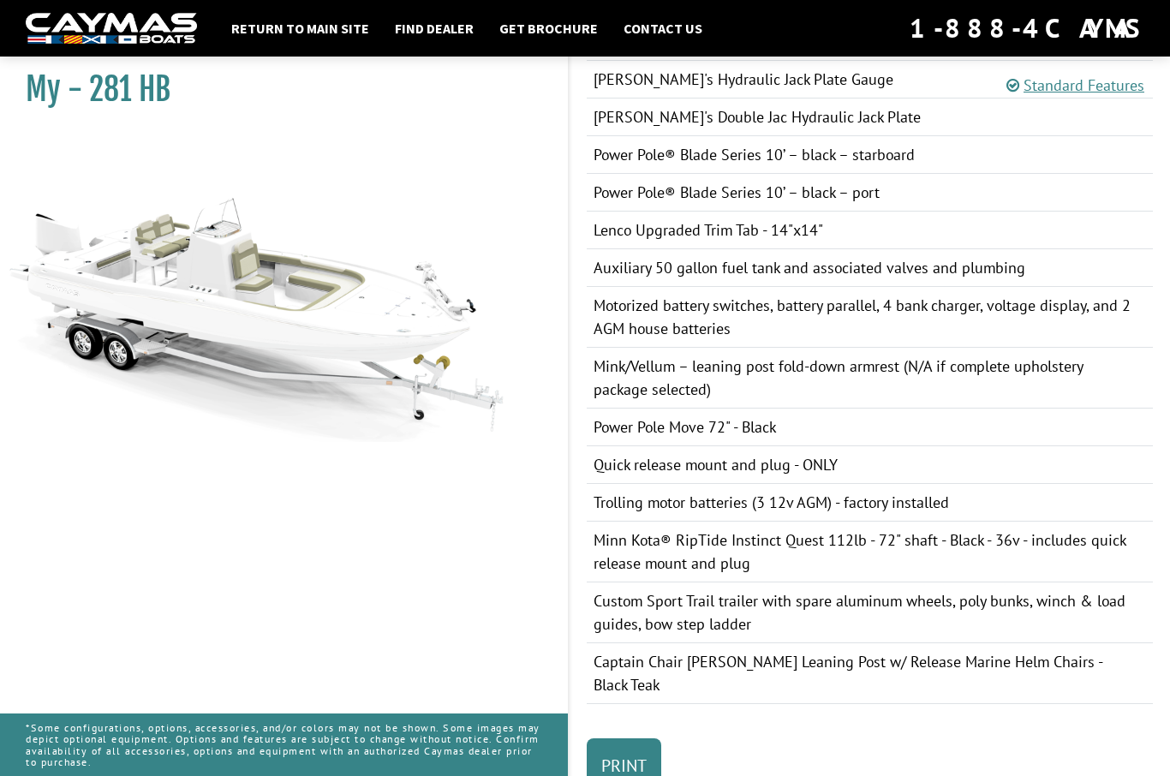
click at [631, 753] on link "Print" at bounding box center [624, 765] width 75 height 55
